Goal: Browse casually

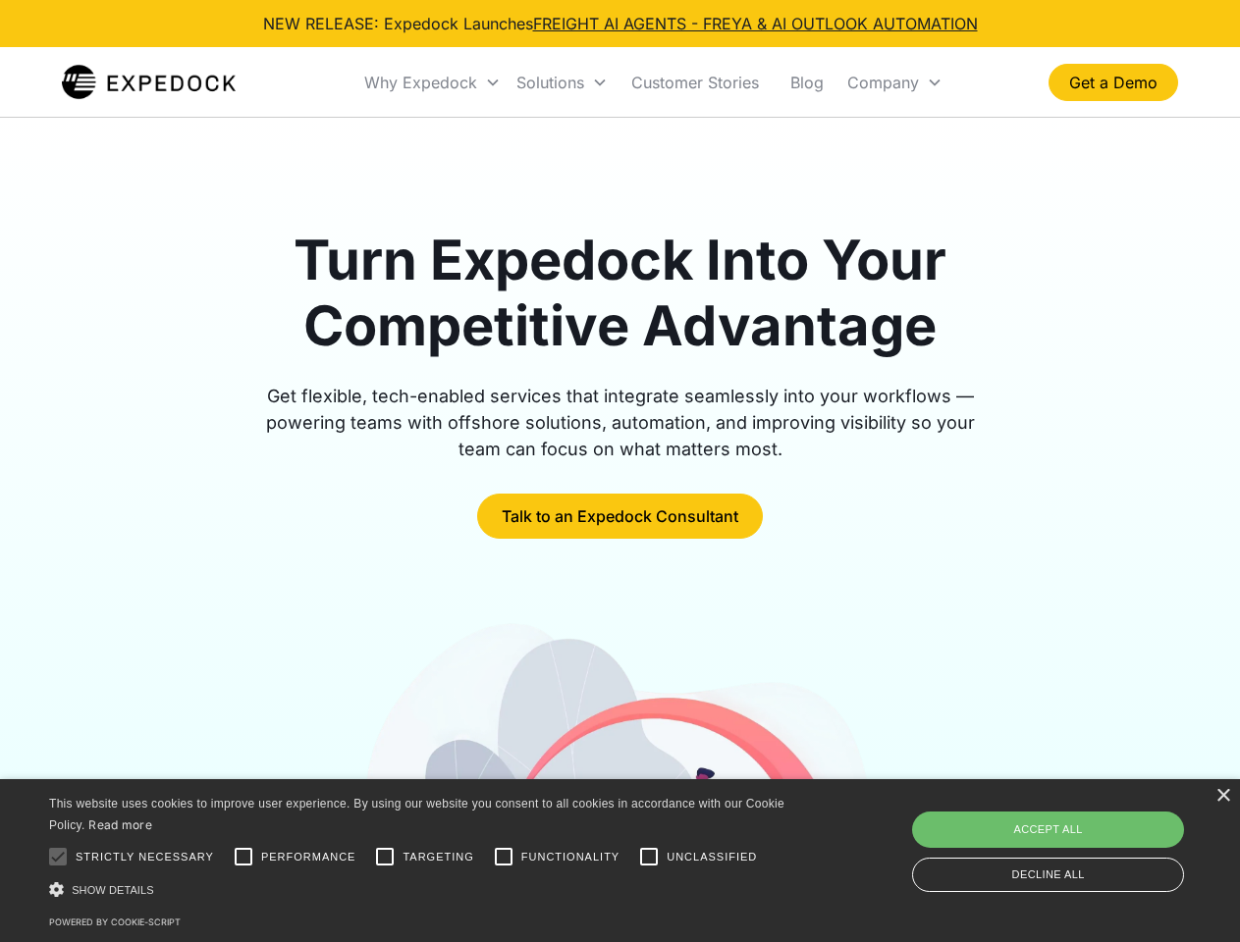
click at [433, 82] on div "Why Expedock" at bounding box center [420, 83] width 113 height 20
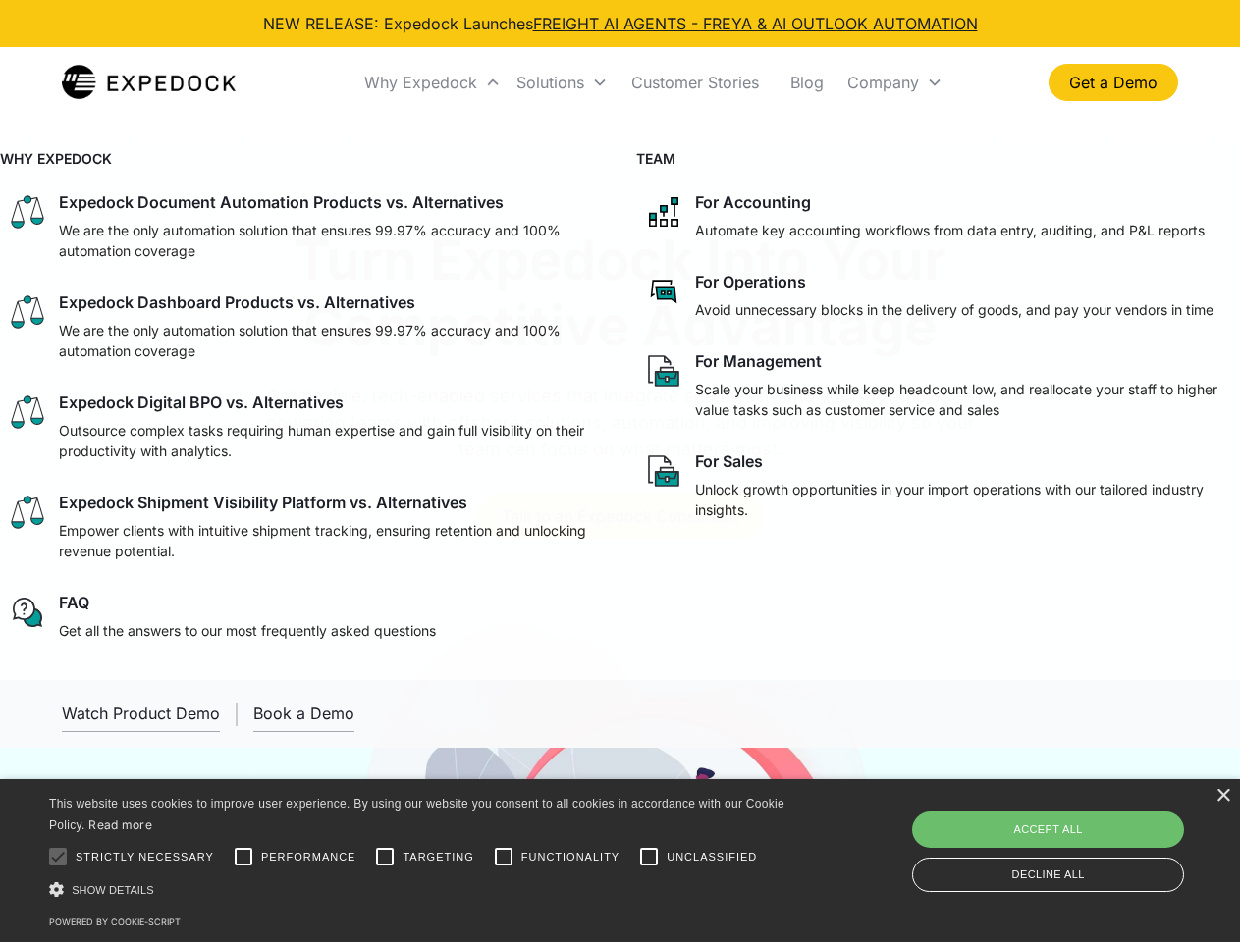
click at [561, 82] on div "Solutions" at bounding box center [550, 83] width 68 height 20
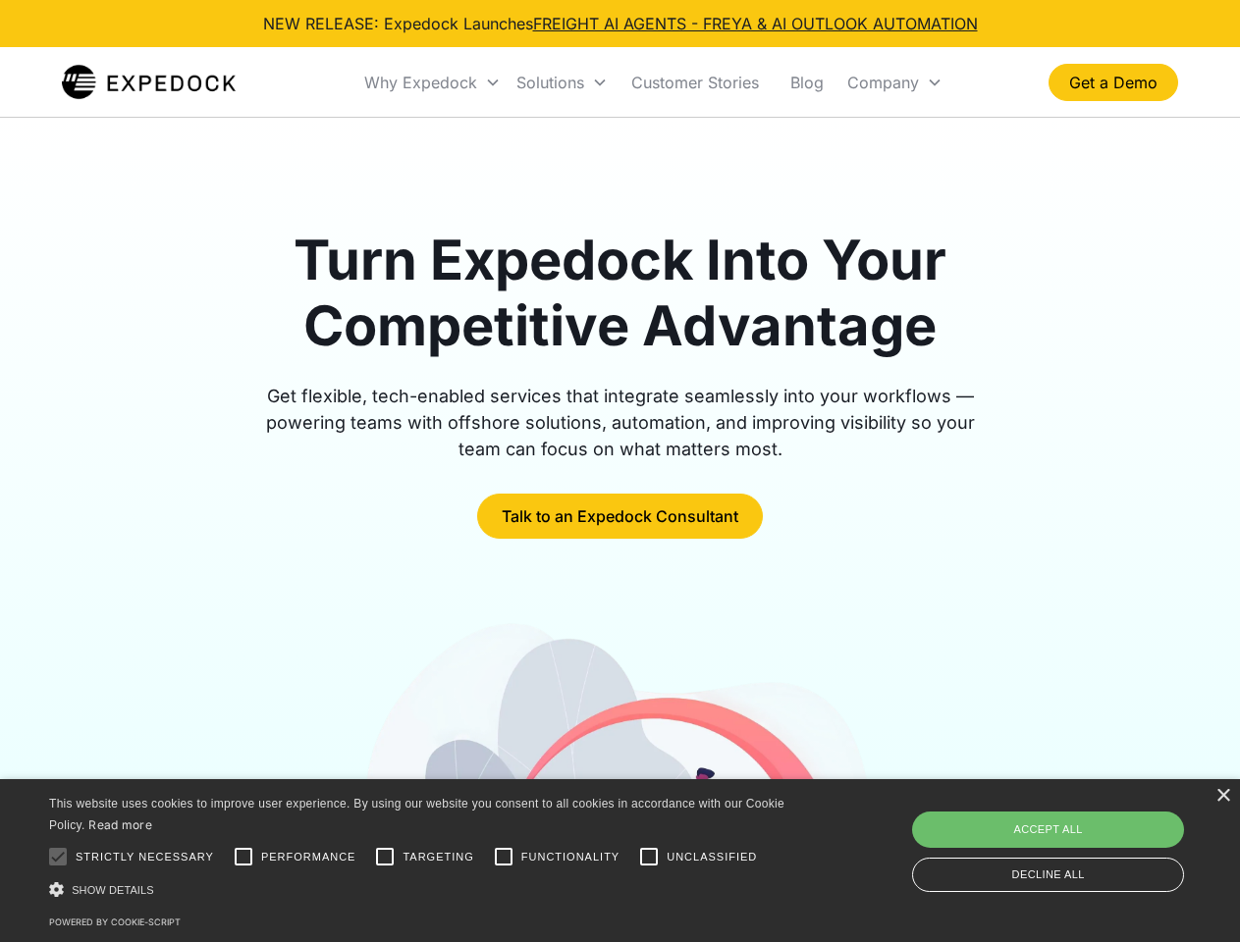
click at [894, 82] on div "Company" at bounding box center [883, 83] width 72 height 20
click at [58, 857] on div at bounding box center [57, 856] width 39 height 39
click at [243, 857] on input "Performance" at bounding box center [243, 856] width 39 height 39
checkbox input "true"
click at [385, 857] on input "Targeting" at bounding box center [384, 856] width 39 height 39
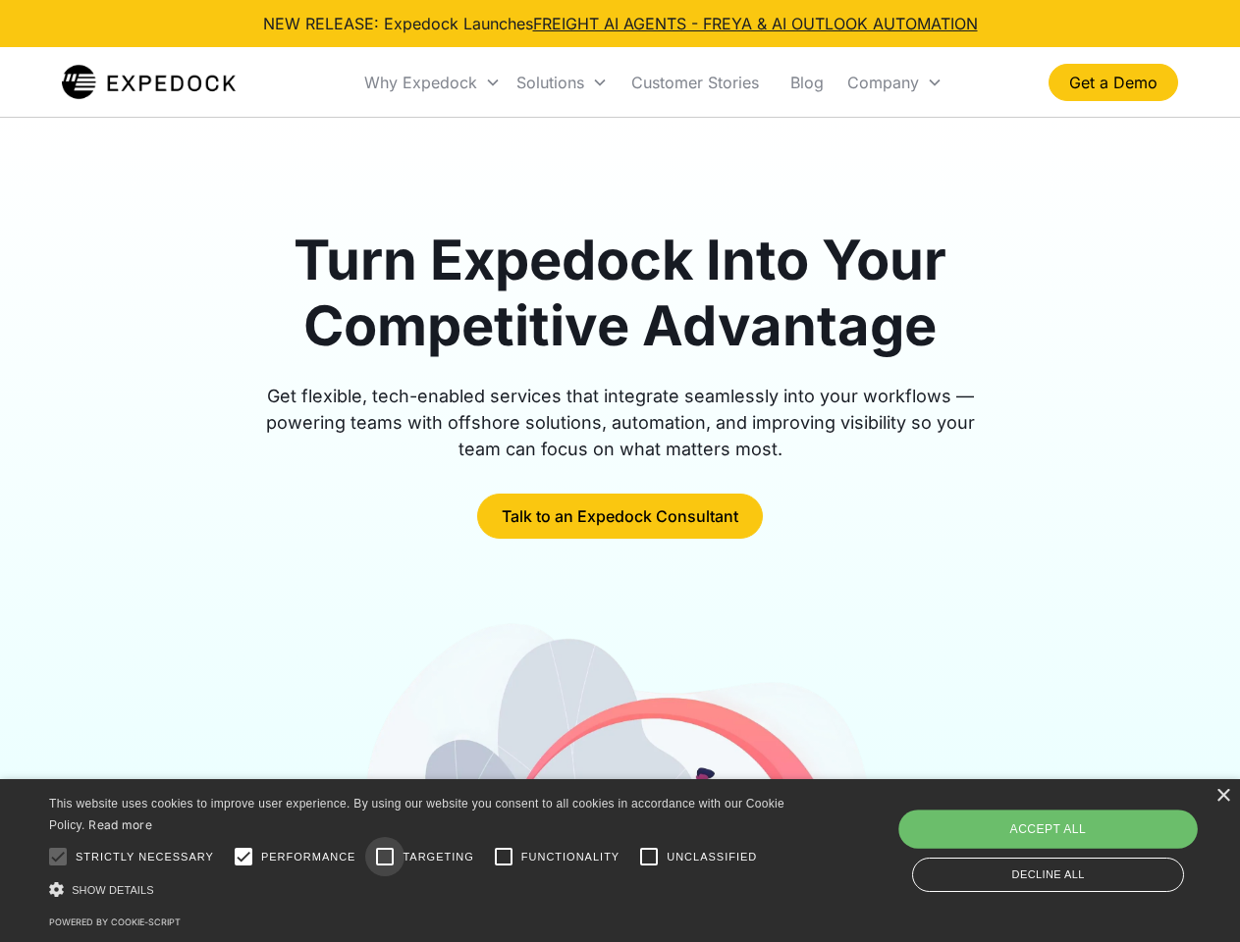
checkbox input "true"
click at [504, 857] on input "Functionality" at bounding box center [503, 856] width 39 height 39
checkbox input "true"
click at [649, 857] on input "Unclassified" at bounding box center [648, 856] width 39 height 39
checkbox input "true"
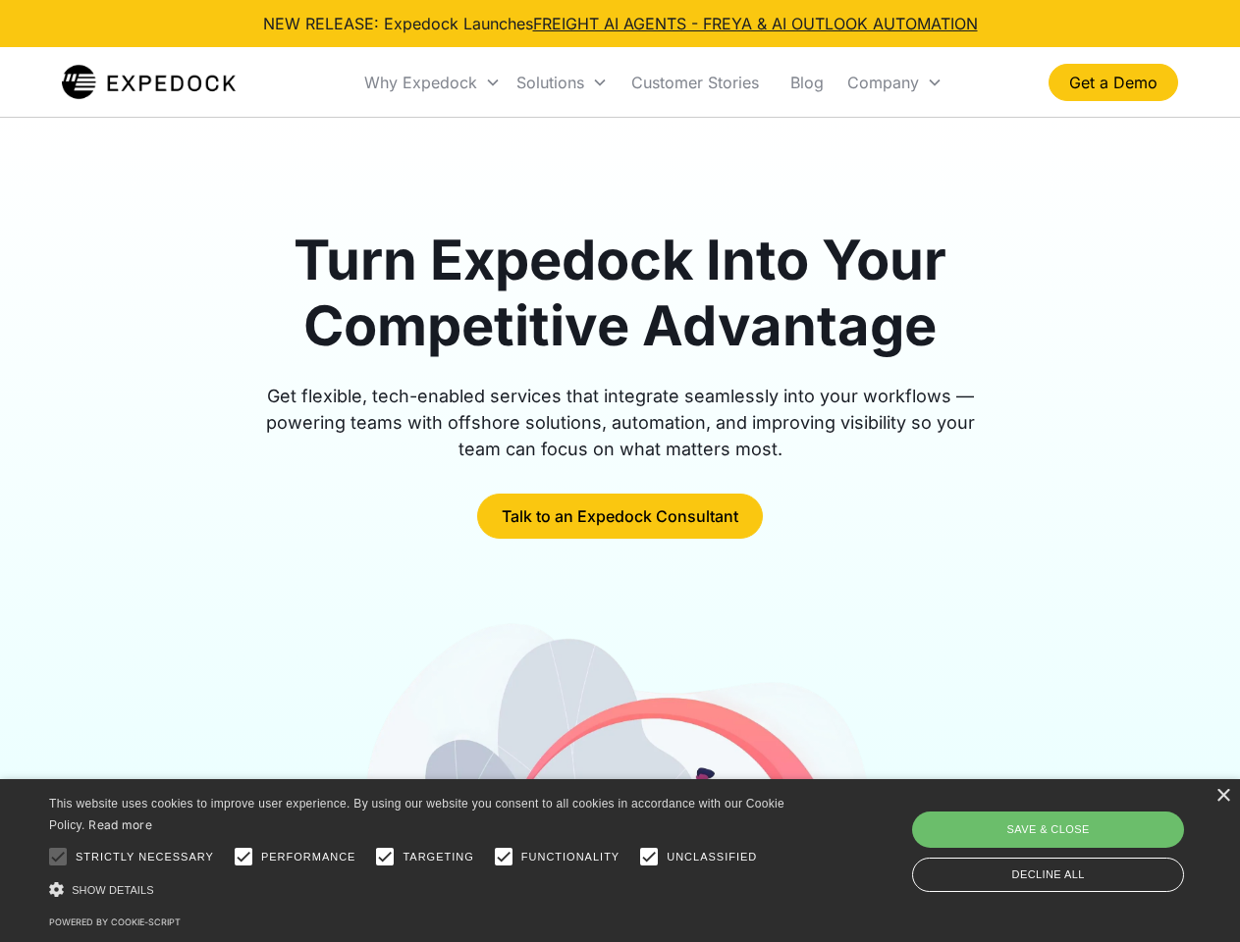
click at [420, 889] on div "Show details Hide details" at bounding box center [420, 889] width 742 height 21
